Goal: Check status: Check status

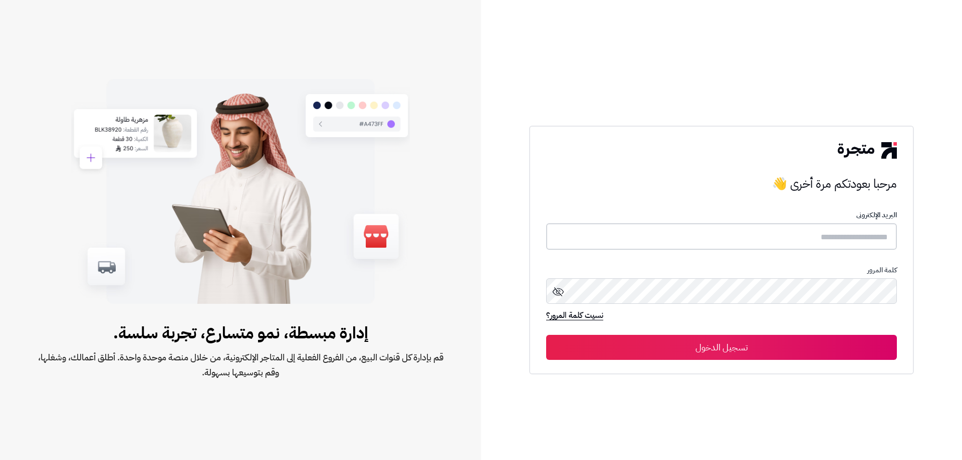
type input "**********"
click at [699, 346] on button "تسجيل الدخول" at bounding box center [721, 347] width 351 height 25
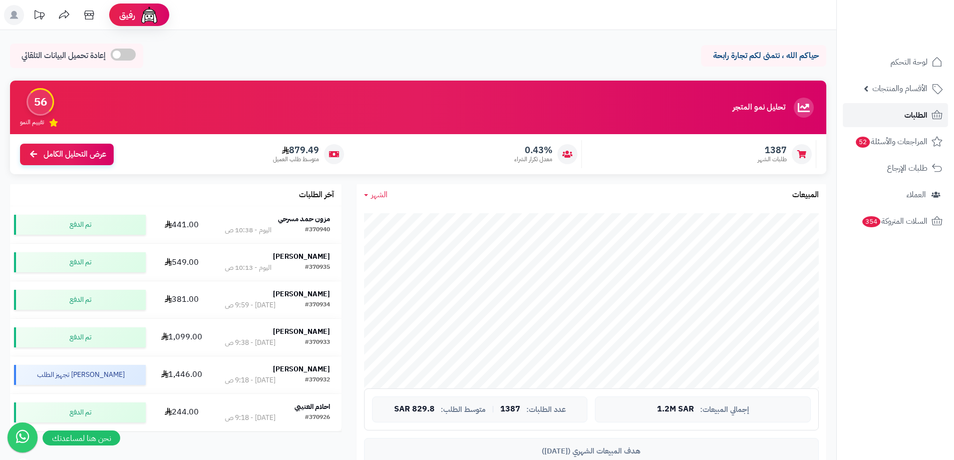
click at [896, 113] on link "الطلبات" at bounding box center [895, 115] width 105 height 24
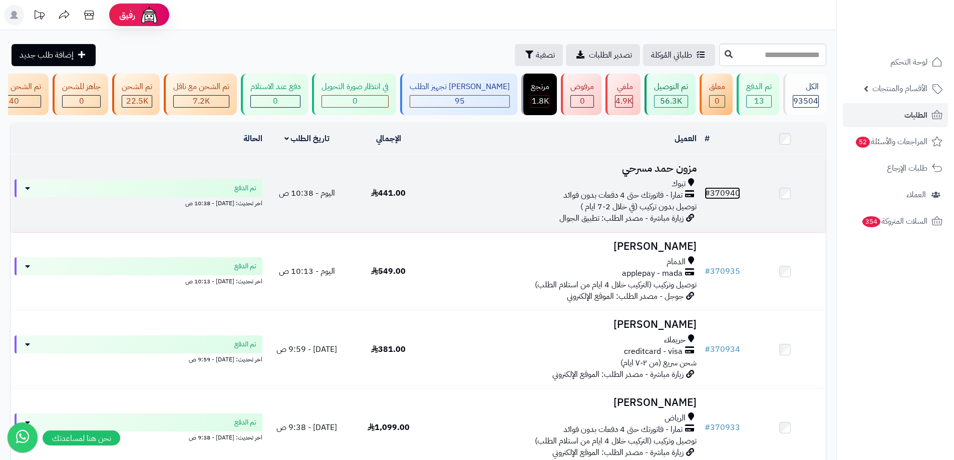
click at [720, 199] on link "# 370940" at bounding box center [723, 193] width 36 height 12
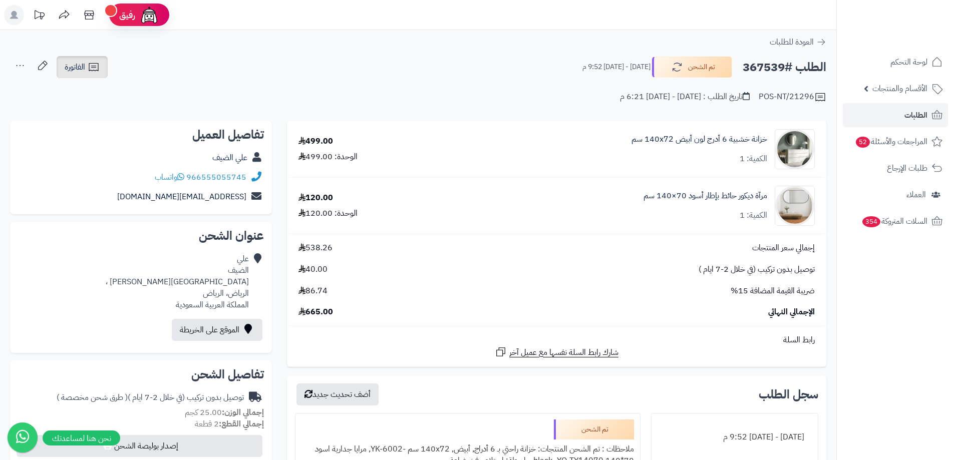
click at [88, 71] on icon at bounding box center [94, 67] width 12 height 12
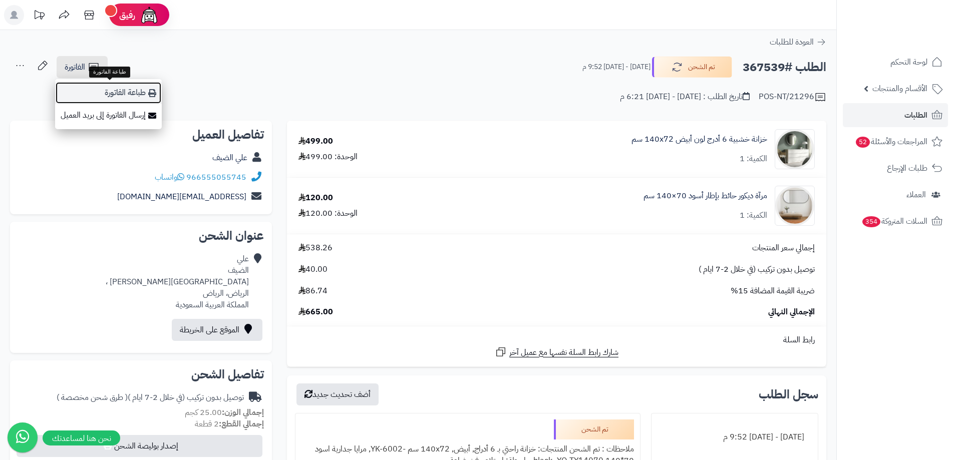
click at [156, 96] on icon at bounding box center [152, 93] width 8 height 8
